Goal: Transaction & Acquisition: Purchase product/service

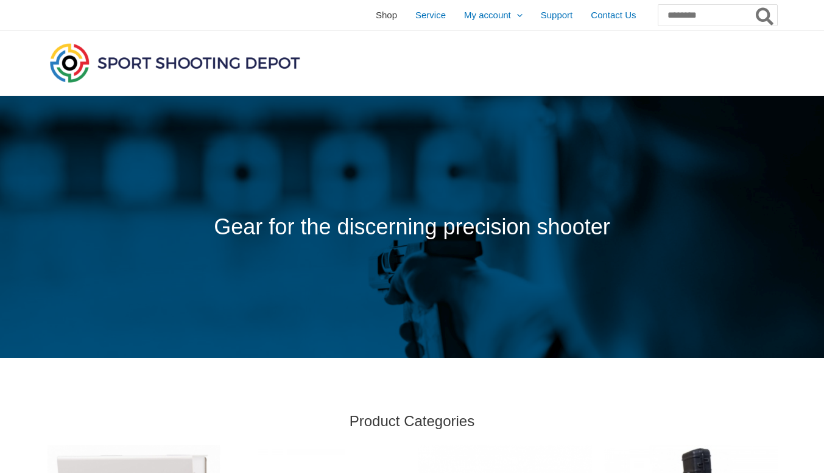
click at [376, 16] on span "Shop" at bounding box center [386, 15] width 21 height 30
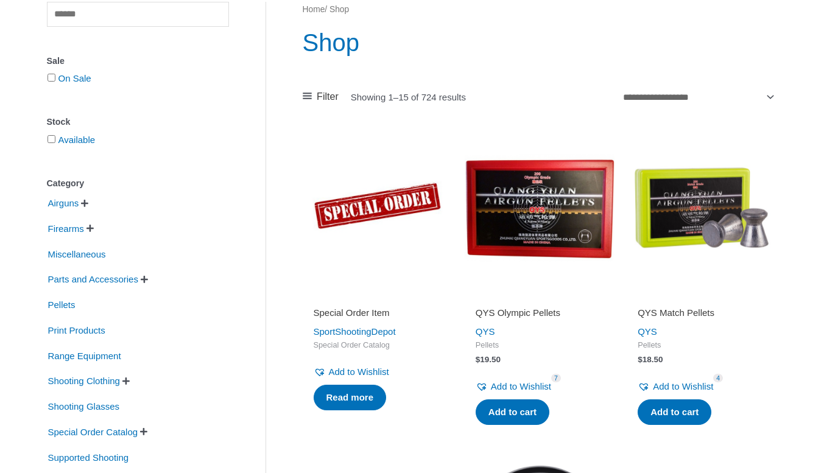
scroll to position [143, 0]
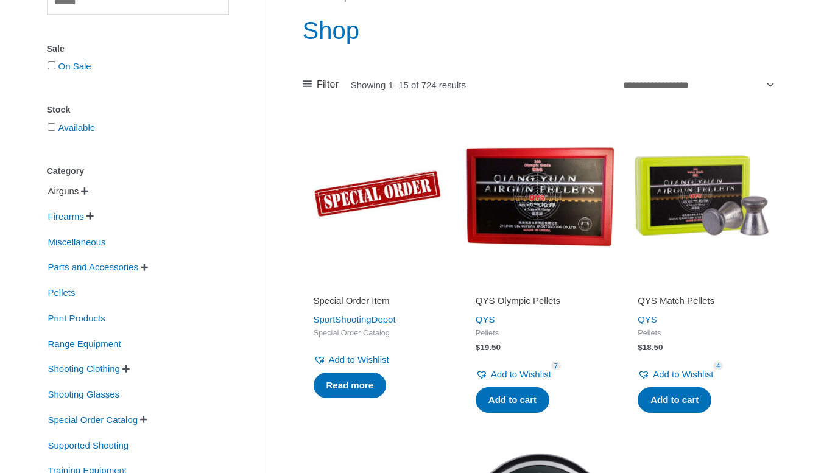
click at [66, 202] on span "Airguns" at bounding box center [64, 191] width 34 height 21
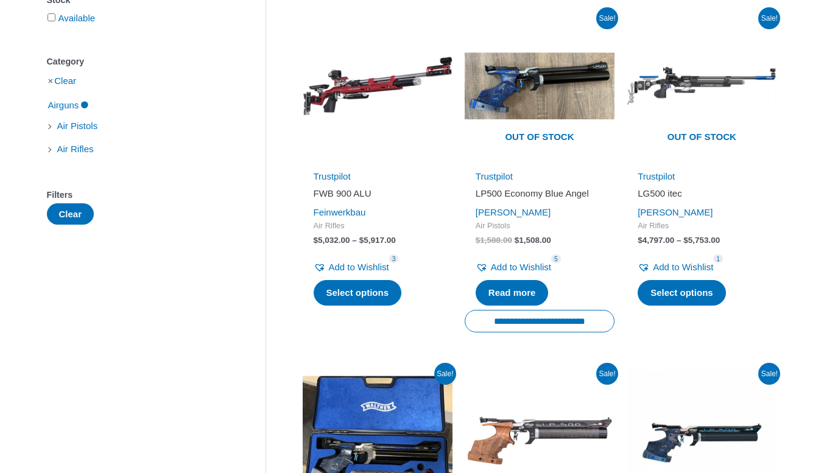
scroll to position [256, 0]
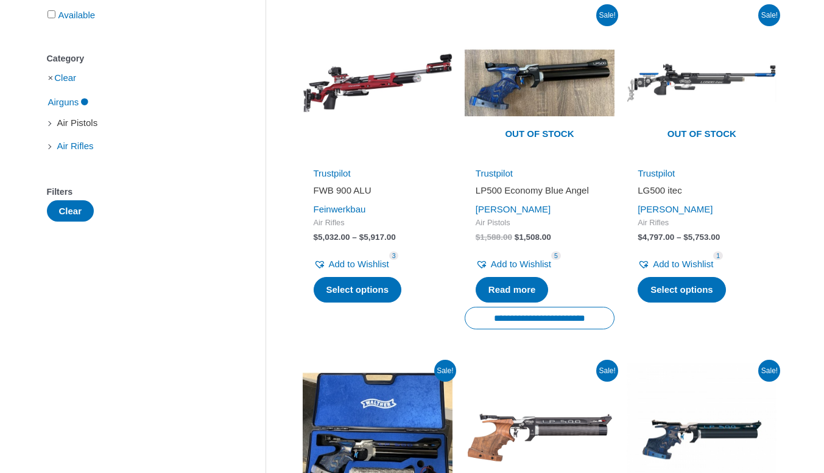
click at [89, 133] on span "Air Pistols" at bounding box center [77, 123] width 43 height 21
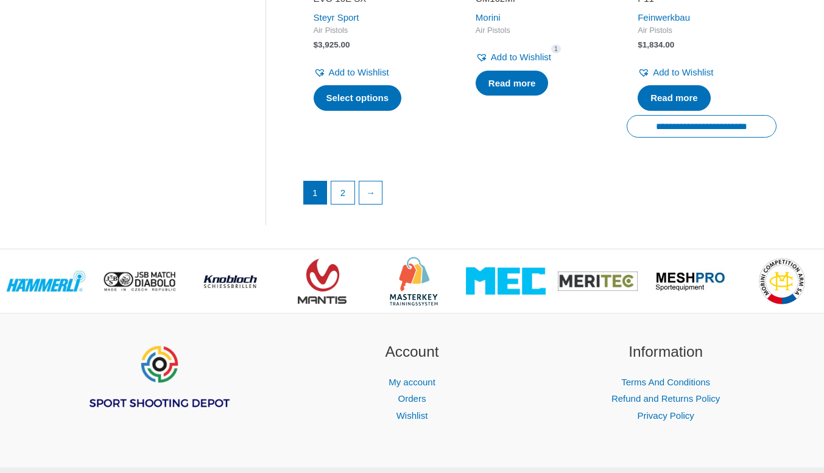
scroll to position [1859, 0]
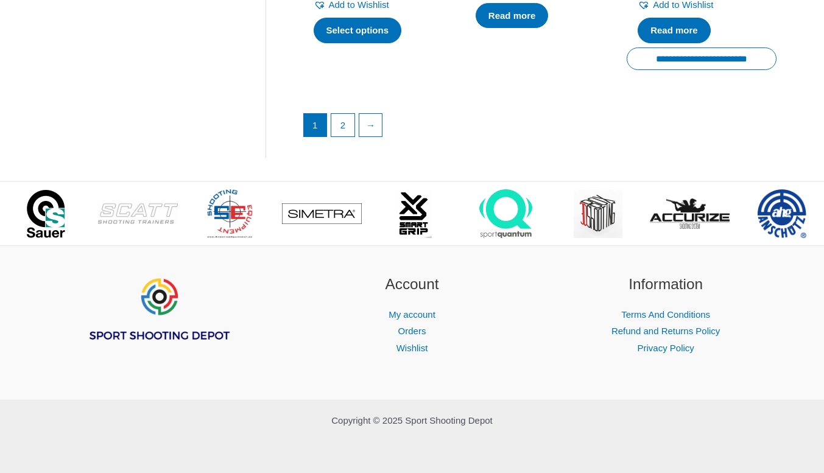
scroll to position [2121, 0]
